Goal: Task Accomplishment & Management: Complete application form

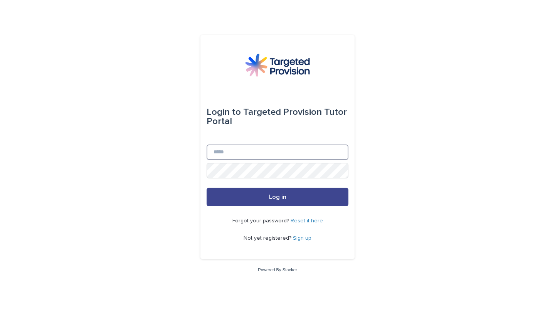
type input "**********"
click at [277, 195] on span "Log in" at bounding box center [277, 197] width 17 height 6
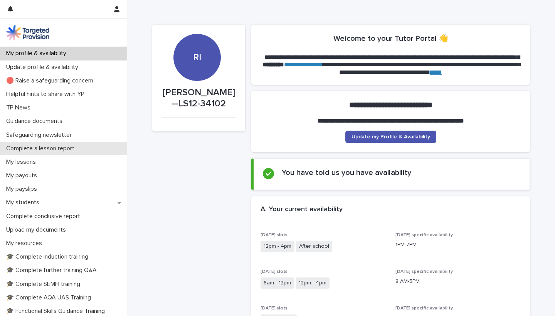
click at [73, 149] on p "Complete a lesson report" at bounding box center [41, 148] width 77 height 7
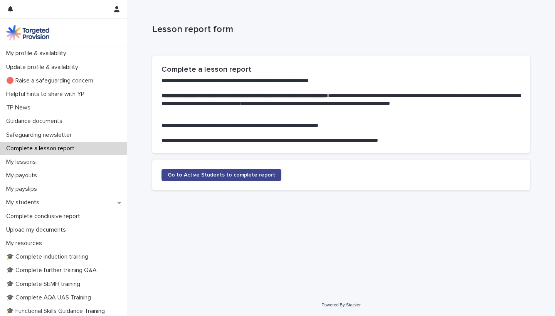
click at [233, 173] on span "Go to Active Students to complete report" at bounding box center [222, 174] width 108 height 5
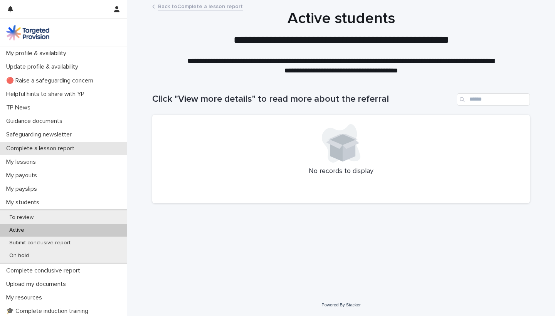
click at [76, 146] on p "Complete a lesson report" at bounding box center [41, 148] width 77 height 7
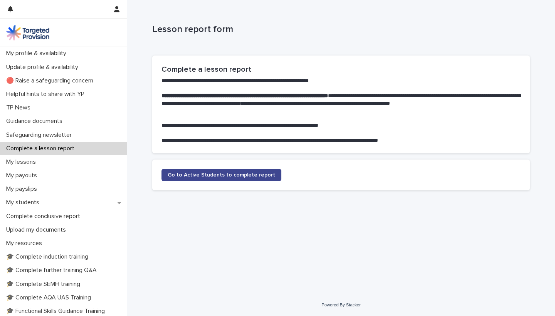
click at [202, 173] on span "Go to Active Students to complete report" at bounding box center [222, 174] width 108 height 5
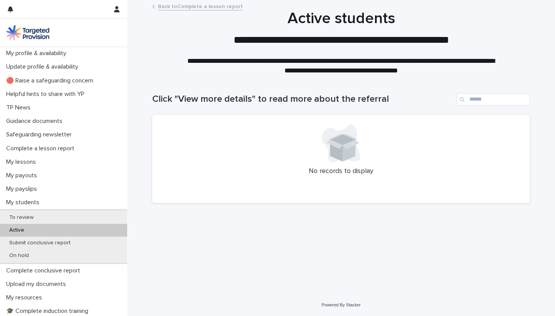
click at [226, 97] on h1 "Click "View more details" to read more about the referral" at bounding box center [302, 99] width 301 height 11
click at [24, 226] on div "Active" at bounding box center [63, 230] width 127 height 13
click at [27, 254] on p "On hold" at bounding box center [19, 256] width 32 height 7
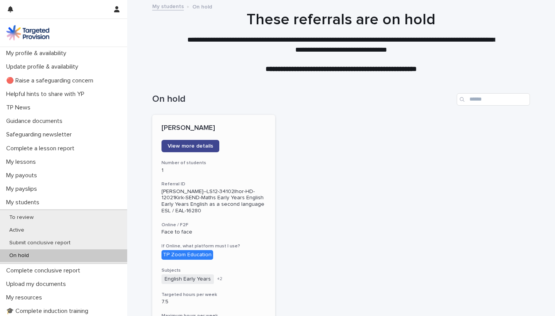
click at [204, 146] on span "View more details" at bounding box center [190, 145] width 45 height 5
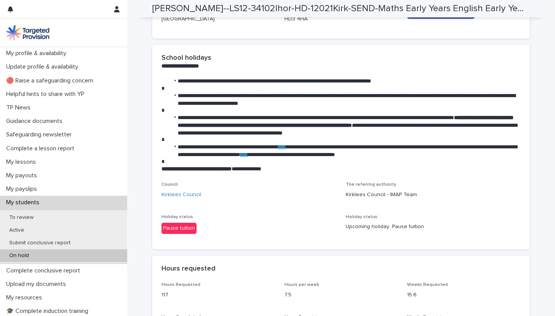
scroll to position [1202, 0]
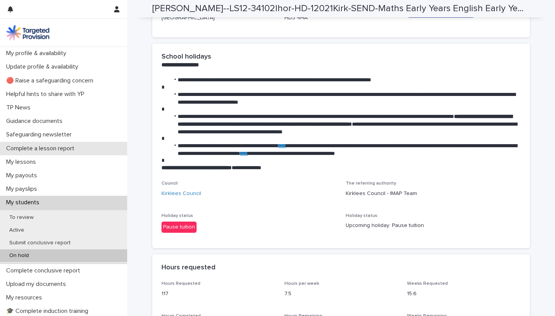
click at [74, 152] on p "Complete a lesson report" at bounding box center [41, 148] width 77 height 7
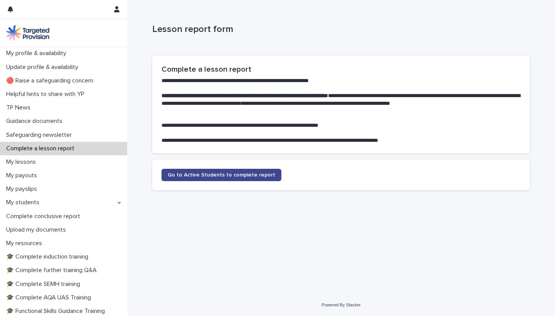
click at [217, 172] on span "Go to Active Students to complete report" at bounding box center [222, 174] width 108 height 5
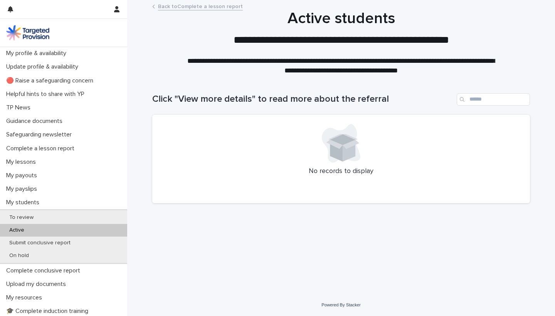
click at [445, 224] on div "Loading... Saving… Loading... Saving… Click "View more details" to read more ab…" at bounding box center [341, 176] width 386 height 197
click at [73, 143] on div "Complete a lesson report" at bounding box center [63, 148] width 127 height 13
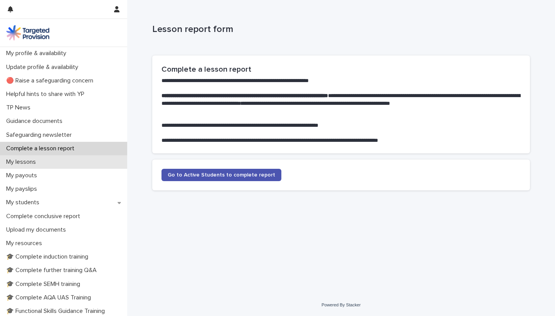
click at [42, 157] on div "My lessons" at bounding box center [63, 161] width 127 height 13
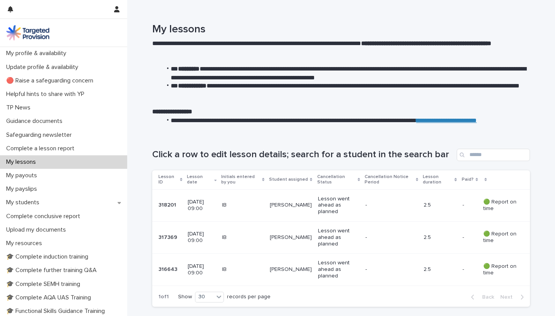
click at [537, 212] on div "Loading... Saving… Loading... Saving… Click a row to edit lesson details; searc…" at bounding box center [341, 242] width 428 height 218
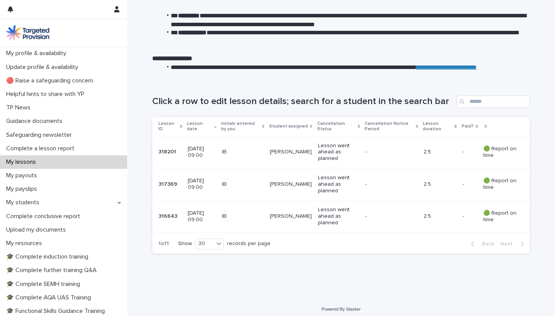
scroll to position [53, 0]
click at [33, 160] on p "My lessons" at bounding box center [22, 161] width 39 height 7
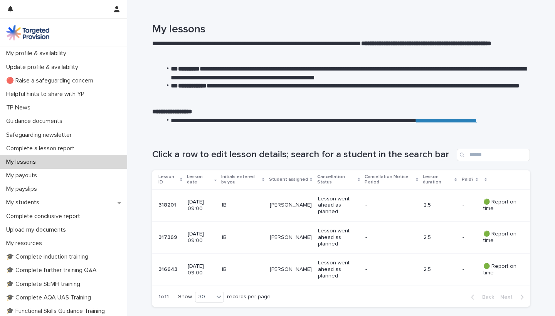
click at [33, 160] on p "My lessons" at bounding box center [22, 161] width 39 height 7
click at [57, 148] on p "Complete a lesson report" at bounding box center [41, 148] width 77 height 7
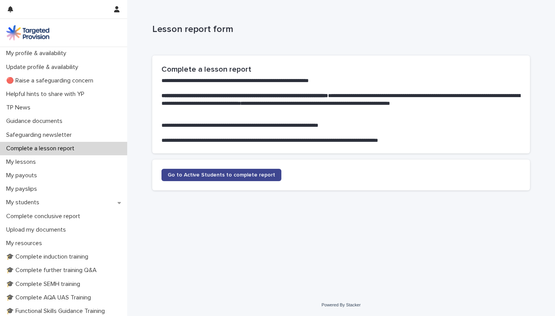
click at [262, 174] on span "Go to Active Students to complete report" at bounding box center [222, 174] width 108 height 5
